Goal: Transaction & Acquisition: Obtain resource

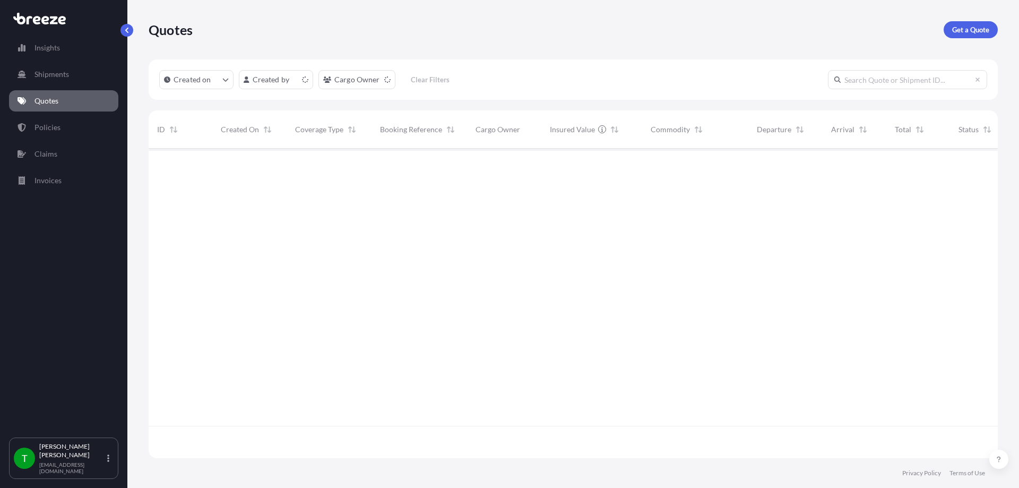
scroll to position [307, 841]
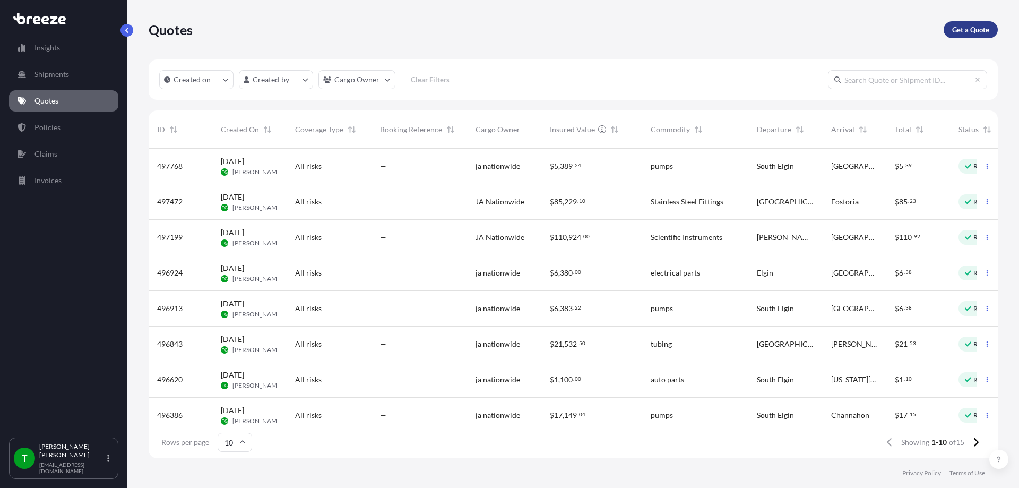
click at [962, 34] on p "Get a Quote" at bounding box center [970, 29] width 37 height 11
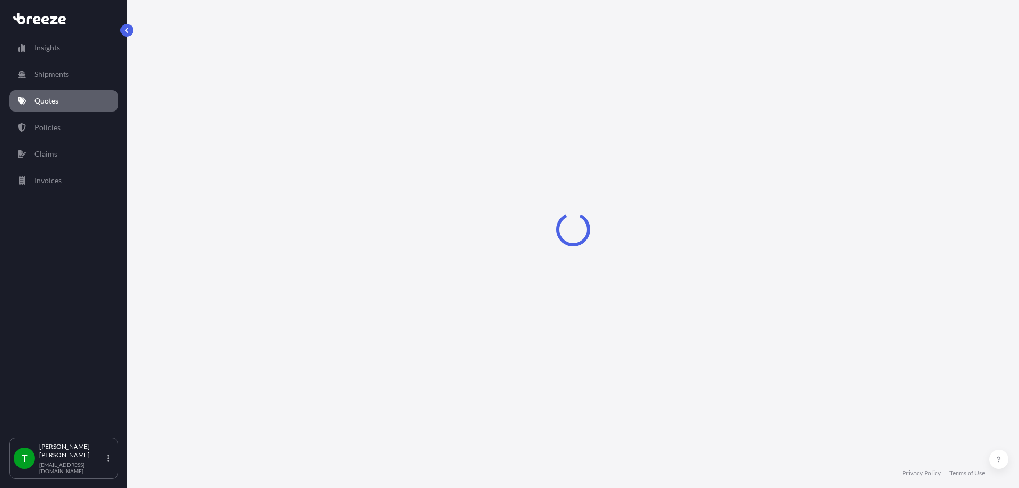
select select "Sea"
select select "1"
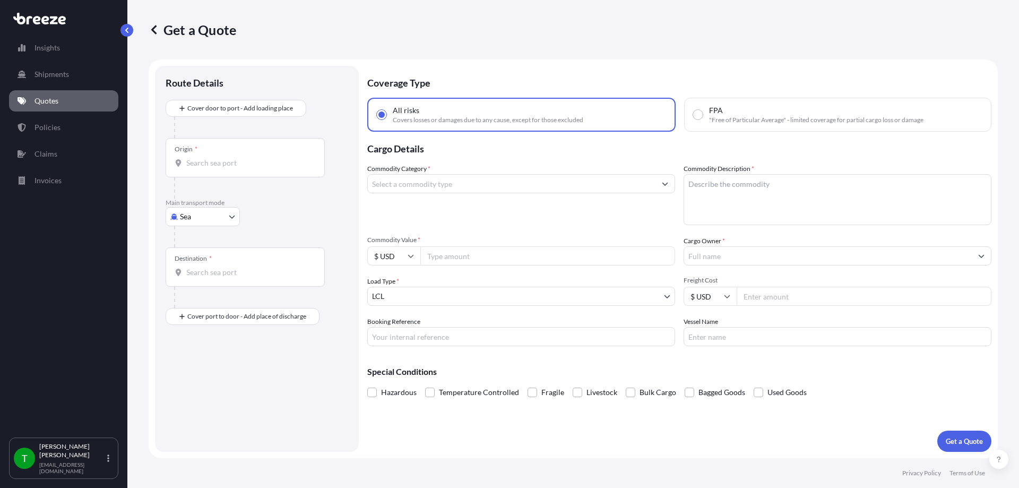
click at [193, 222] on body "Insights Shipments Quotes Policies Claims Invoices T [PERSON_NAME] [EMAIL_ADDRE…" at bounding box center [509, 244] width 1019 height 488
click at [195, 279] on span "Road" at bounding box center [194, 282] width 17 height 11
select select "Road"
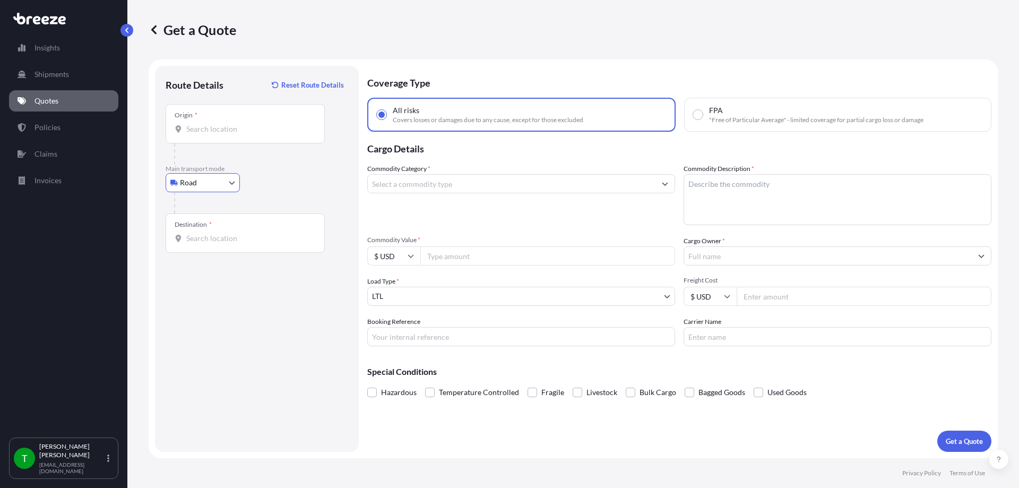
click at [224, 134] on div "Origin *" at bounding box center [245, 123] width 159 height 39
click at [224, 134] on input "Origin *" at bounding box center [248, 129] width 125 height 11
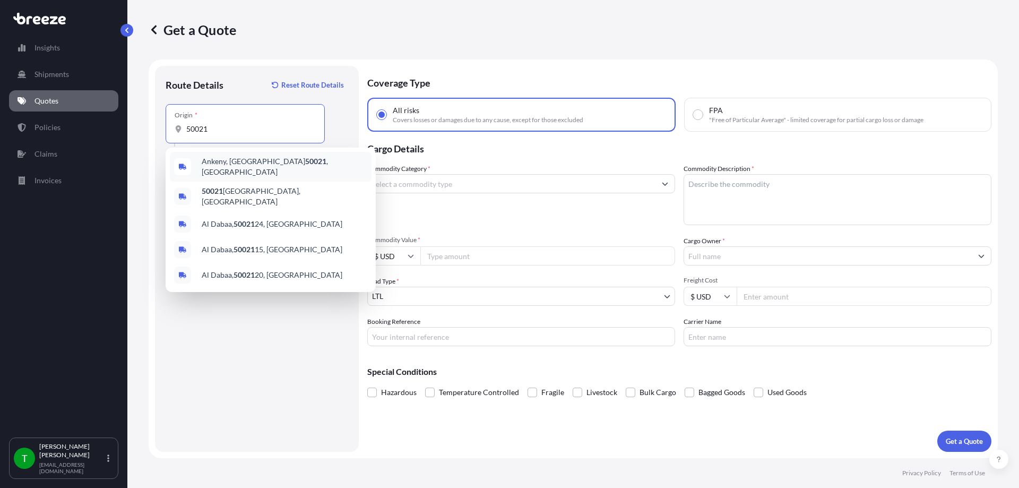
click at [227, 160] on span "Ankeny, IA 50021 , [GEOGRAPHIC_DATA]" at bounding box center [285, 166] width 166 height 21
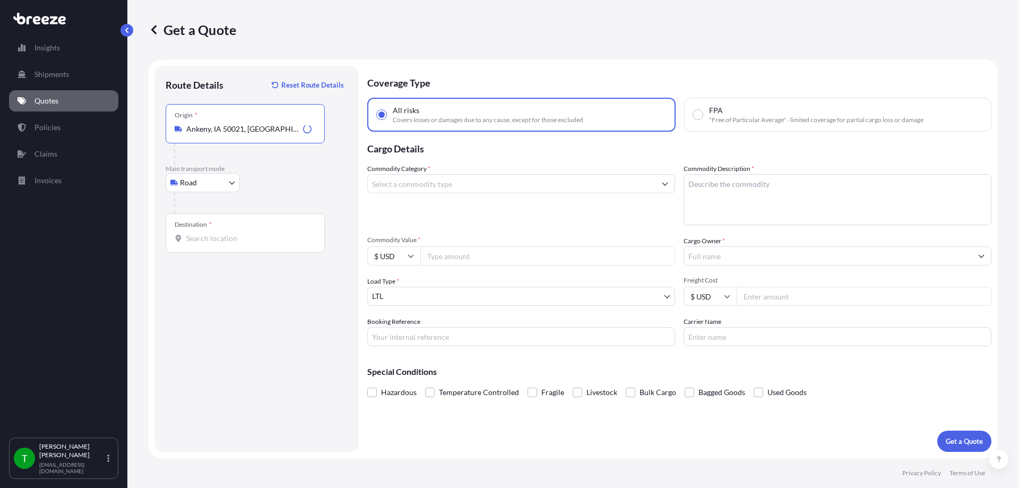
type input "Ankeny, IA 50021, [GEOGRAPHIC_DATA]"
click at [190, 233] on input "Destination *" at bounding box center [248, 238] width 125 height 11
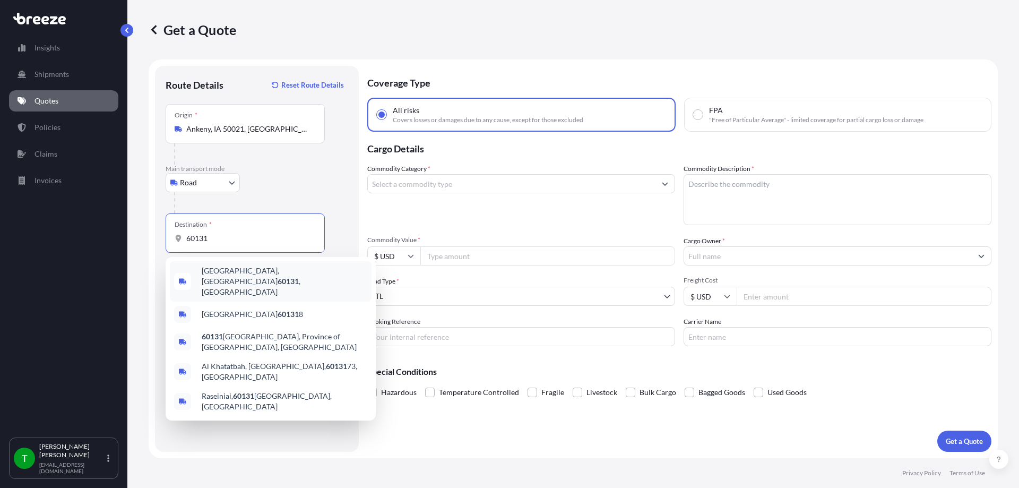
click at [248, 281] on div "[GEOGRAPHIC_DATA] , [GEOGRAPHIC_DATA]" at bounding box center [271, 281] width 202 height 40
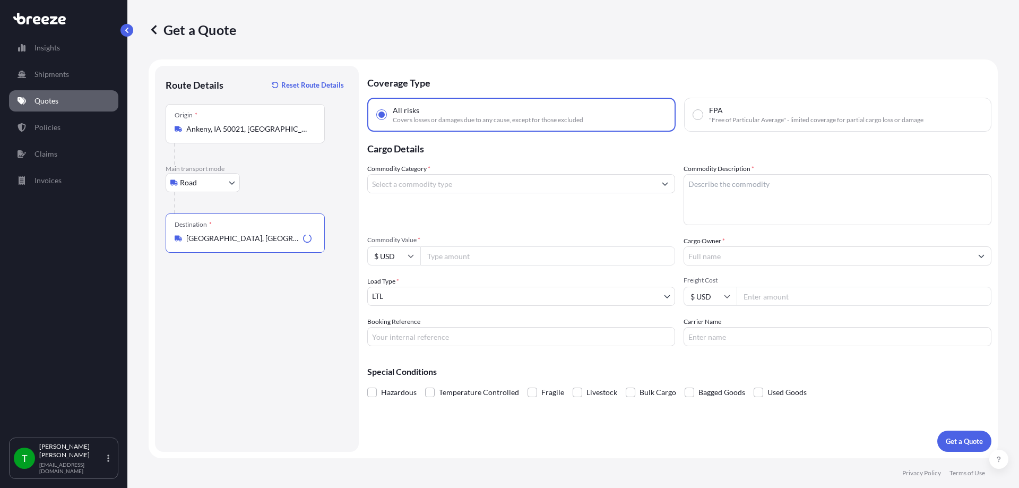
type input "[GEOGRAPHIC_DATA], [GEOGRAPHIC_DATA]"
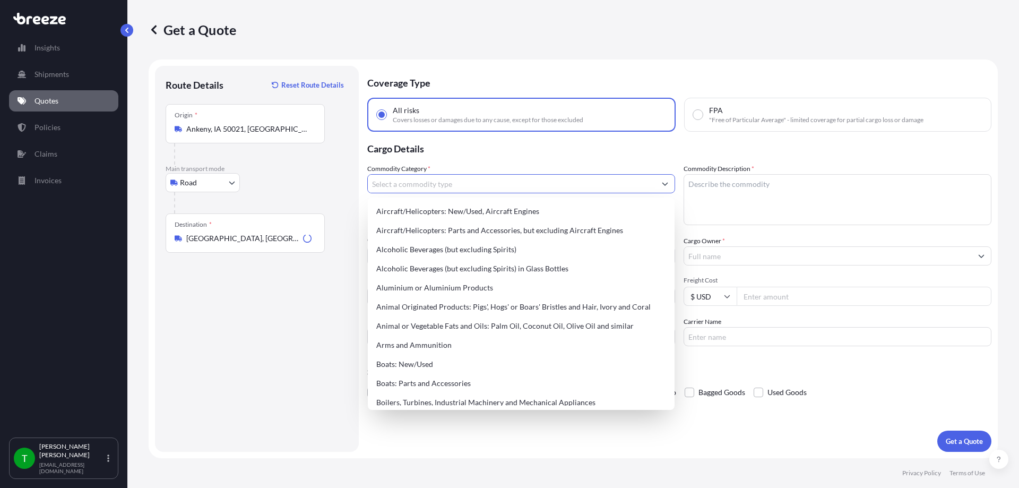
click at [460, 185] on input "Commodity Category *" at bounding box center [512, 183] width 288 height 19
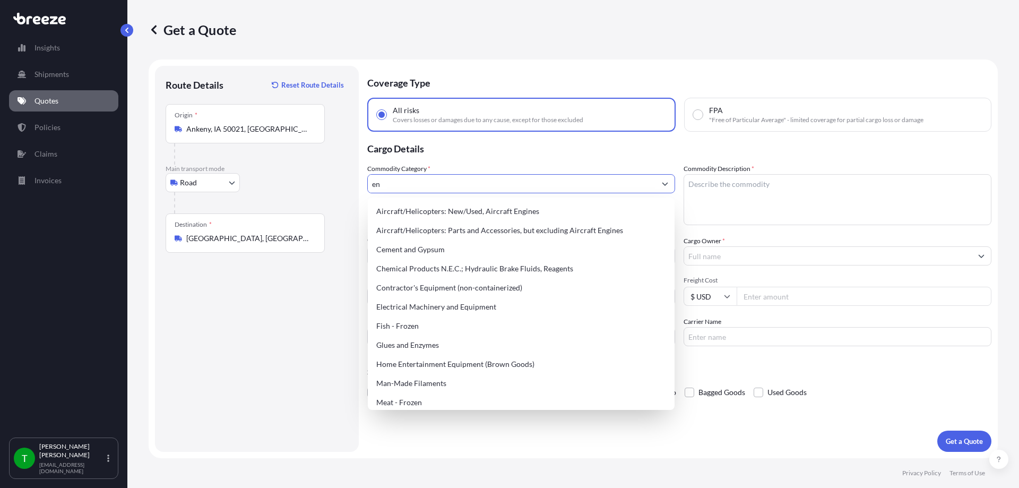
type input "e"
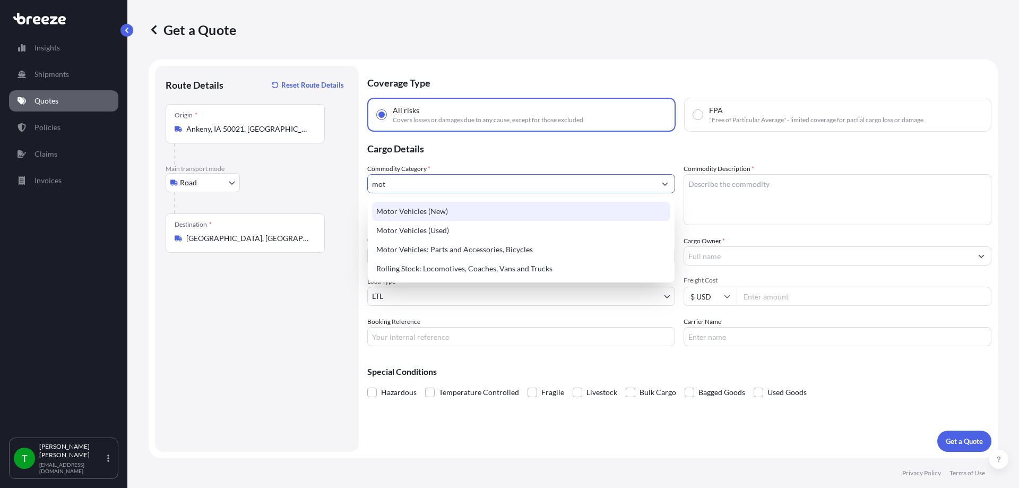
click at [432, 209] on div "Motor Vehicles (New)" at bounding box center [521, 211] width 298 height 19
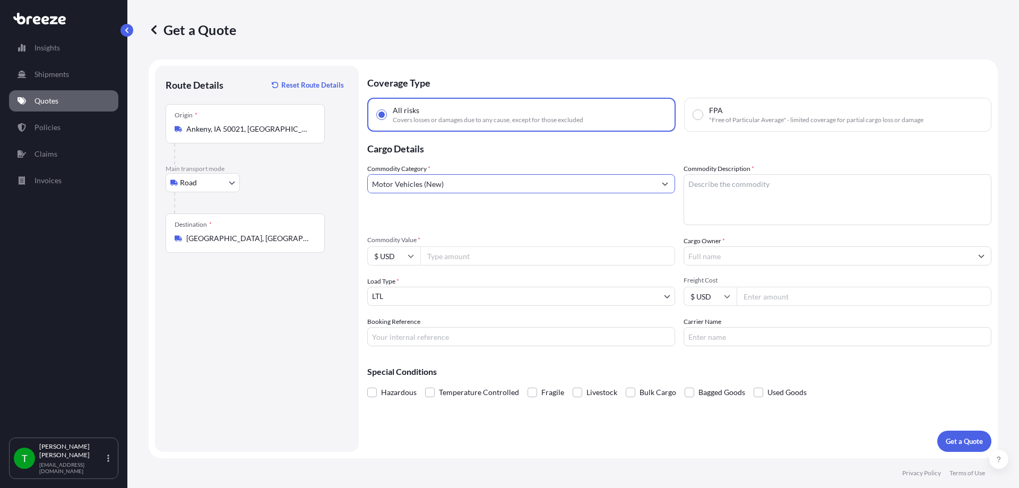
type input "Motor Vehicles (New)"
click at [781, 194] on textarea "Commodity Description *" at bounding box center [837, 199] width 308 height 51
type textarea "engine"
click at [523, 258] on input "Commodity Value *" at bounding box center [547, 255] width 255 height 19
type input "35000"
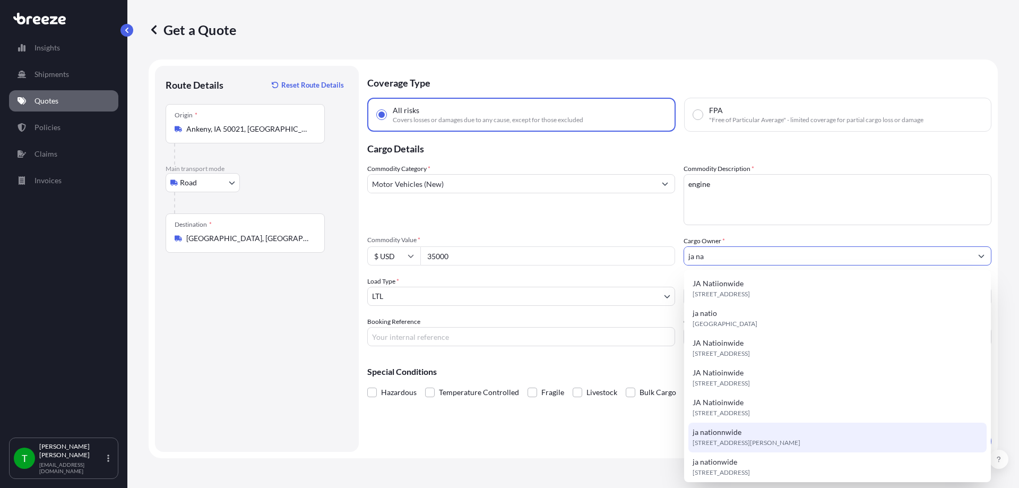
click at [759, 433] on div "ja nationnwide [STREET_ADDRESS][PERSON_NAME]" at bounding box center [837, 437] width 298 height 30
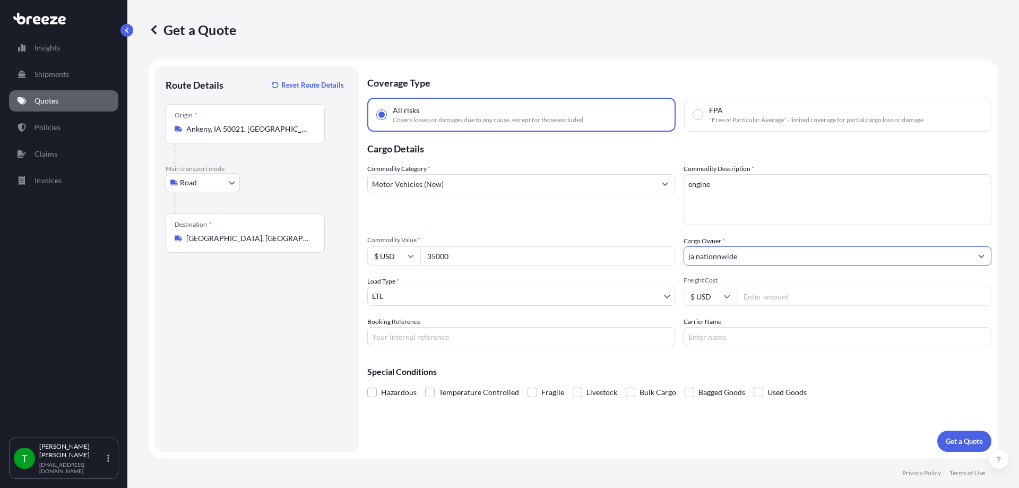
type input "ja nationnwide"
click at [754, 297] on input "Freight Cost" at bounding box center [863, 295] width 255 height 19
type input "250"
click at [948, 445] on p "Get a Quote" at bounding box center [963, 441] width 37 height 11
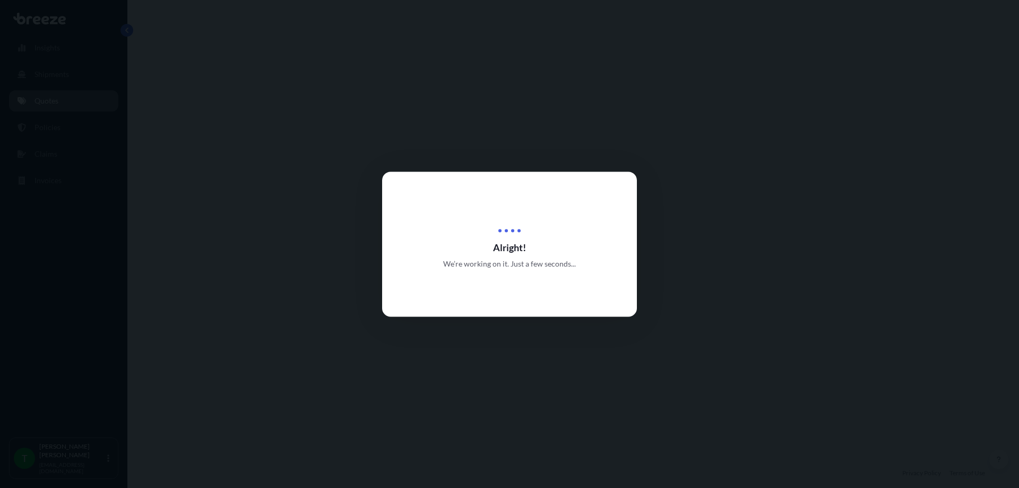
select select "Road"
select select "1"
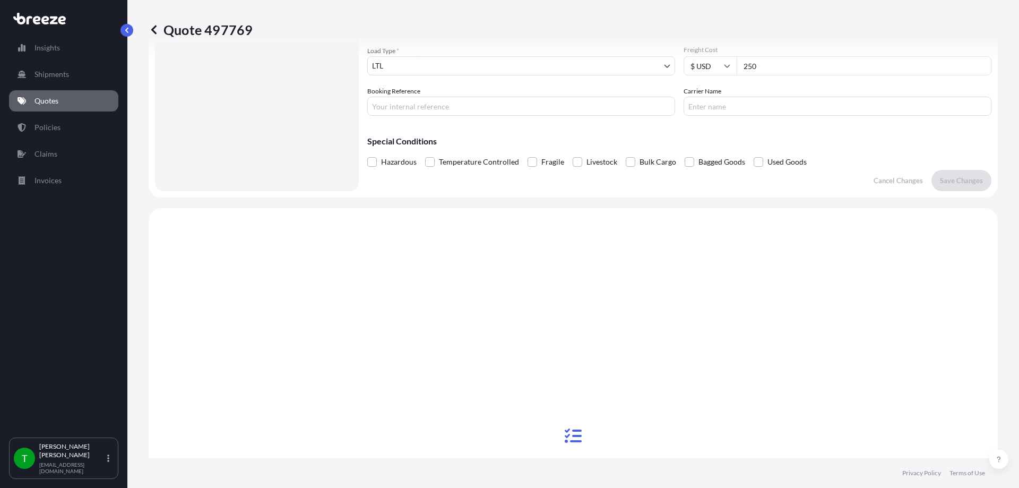
scroll to position [385, 0]
